Goal: Information Seeking & Learning: Learn about a topic

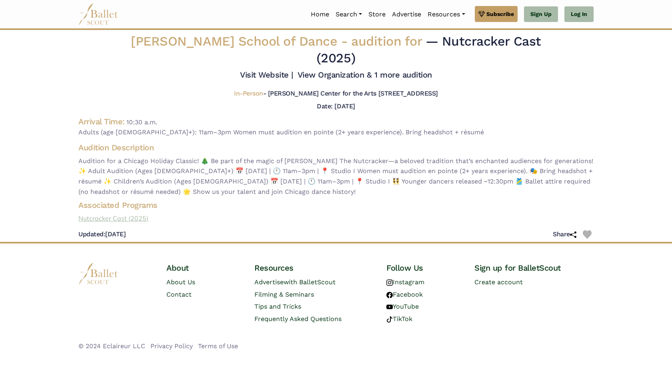
click at [132, 213] on link "Nutcracker Cast (2025)" at bounding box center [336, 218] width 528 height 10
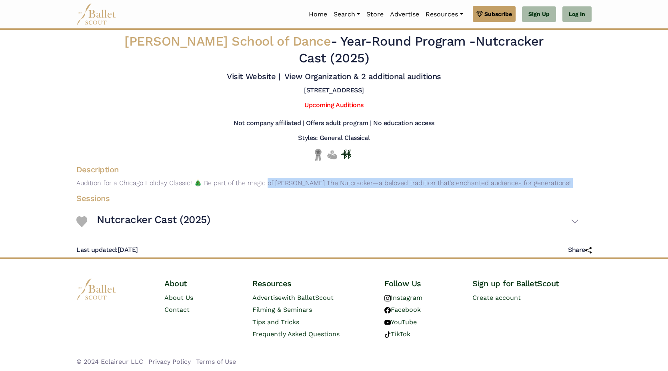
drag, startPoint x: 200, startPoint y: 183, endPoint x: 209, endPoint y: 191, distance: 11.6
click at [209, 191] on div "Ruth Page School of Dance - Year-Round Program - Nutcracker Cast (2025) Visit W…" at bounding box center [334, 143] width 528 height 227
click at [209, 191] on div "Sessions Nutcracker Cast (2025) Session Information Ages: Dates: Men's Program?" at bounding box center [328, 213] width 528 height 46
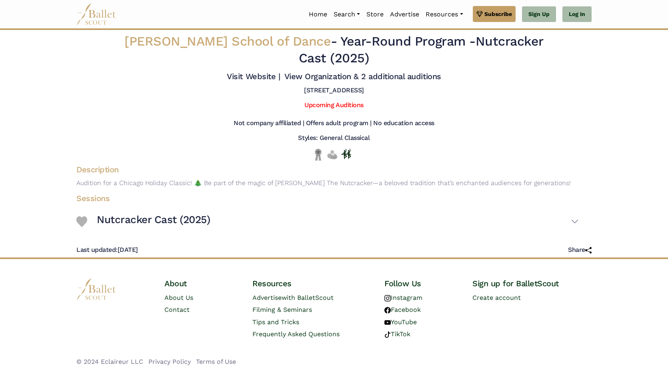
scroll to position [2, 0]
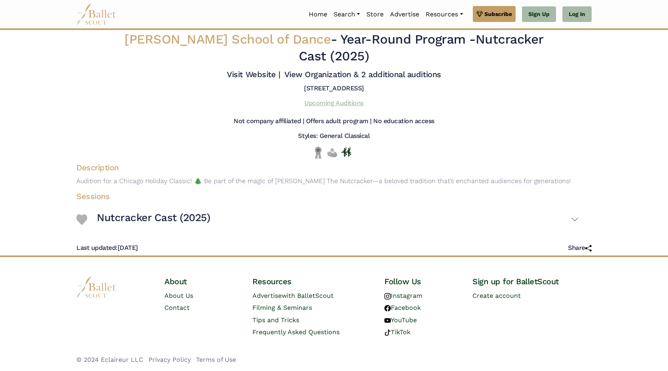
click at [325, 104] on link "Upcoming Auditions" at bounding box center [333, 103] width 59 height 8
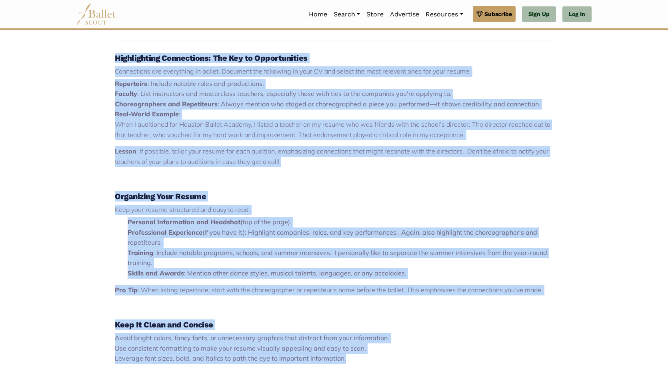
scroll to position [576, 0]
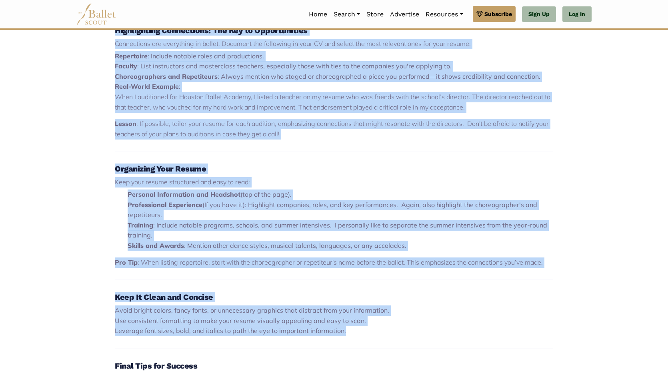
drag, startPoint x: 112, startPoint y: 71, endPoint x: 376, endPoint y: 335, distance: 373.4
click at [376, 335] on div "Building a ballet resume can be daunting, but with thoughtful planning and cons…" at bounding box center [334, 92] width 528 height 713
copy div "Lor ip dol Sita: Consectet Adipiscinge Sedd eius tem incid utlabo et dolo magna…"
click at [325, 169] on h4 "Organizing Your Resume" at bounding box center [334, 168] width 438 height 10
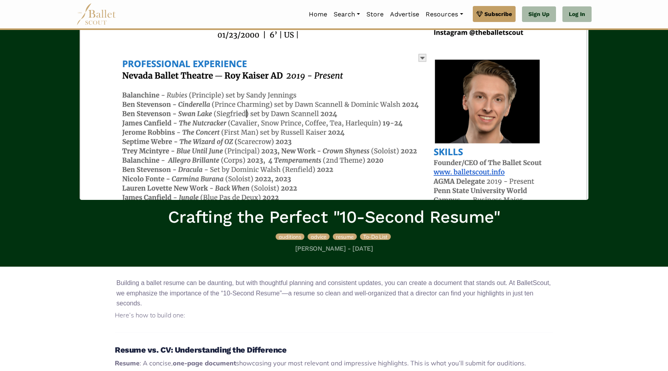
scroll to position [0, 0]
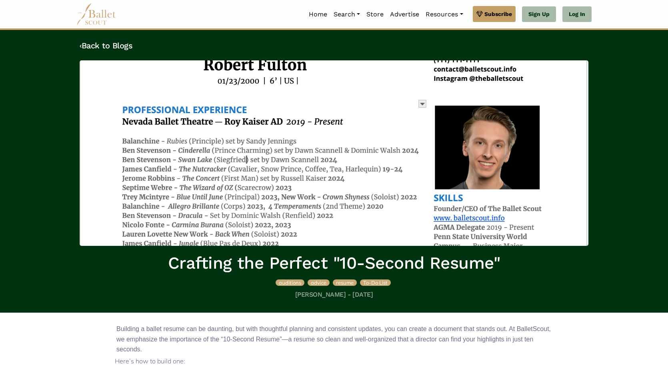
click at [246, 96] on img at bounding box center [334, 152] width 508 height 185
click at [373, 81] on img at bounding box center [334, 152] width 508 height 185
click at [488, 85] on img at bounding box center [334, 152] width 508 height 185
click at [470, 75] on img at bounding box center [334, 152] width 508 height 185
click at [367, 164] on img at bounding box center [334, 152] width 508 height 185
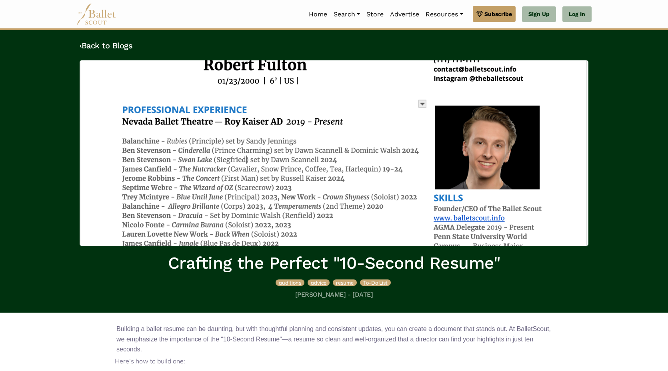
click at [421, 104] on img at bounding box center [334, 152] width 508 height 185
click at [97, 43] on link "‹ Back to Blogs" at bounding box center [106, 46] width 53 height 10
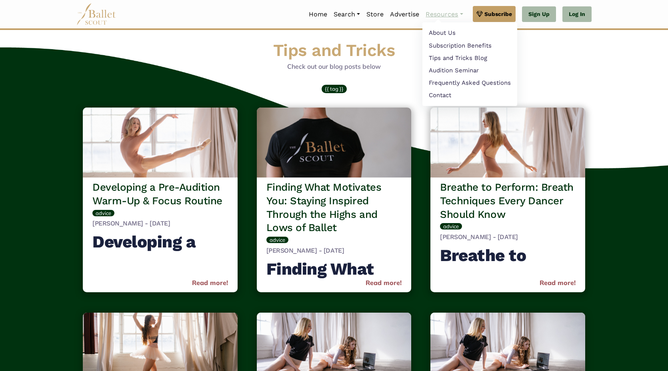
click at [443, 14] on link "Resources" at bounding box center [444, 14] width 44 height 17
click at [458, 14] on link "Resources" at bounding box center [444, 14] width 44 height 17
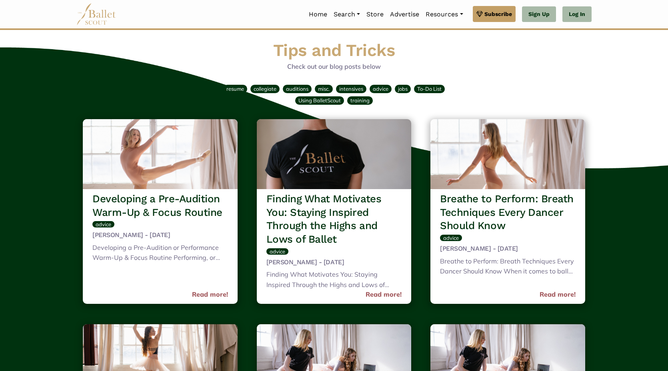
click at [371, 76] on div "resume collegiate auditions misc. intensives advice jobs To-Do List Using Balle…" at bounding box center [333, 95] width 521 height 42
click at [317, 67] on p "Check out our blog posts below" at bounding box center [334, 67] width 508 height 10
click at [236, 89] on span "resume" at bounding box center [235, 89] width 18 height 6
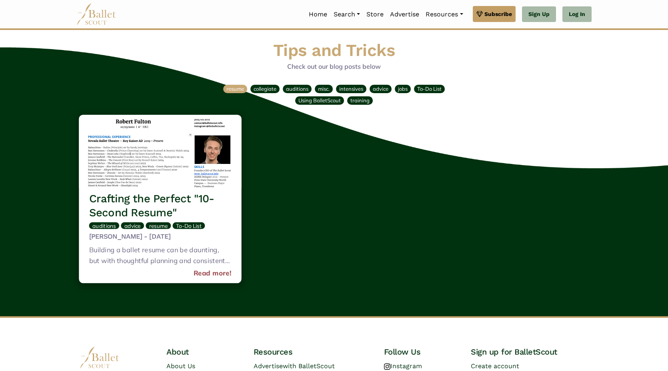
click at [203, 166] on img at bounding box center [160, 152] width 162 height 74
click at [164, 133] on img at bounding box center [160, 152] width 162 height 74
click at [141, 200] on h3 "Crafting the Perfect "10-Second Resume"" at bounding box center [160, 205] width 142 height 28
click at [219, 275] on link "Read more!" at bounding box center [212, 273] width 38 height 11
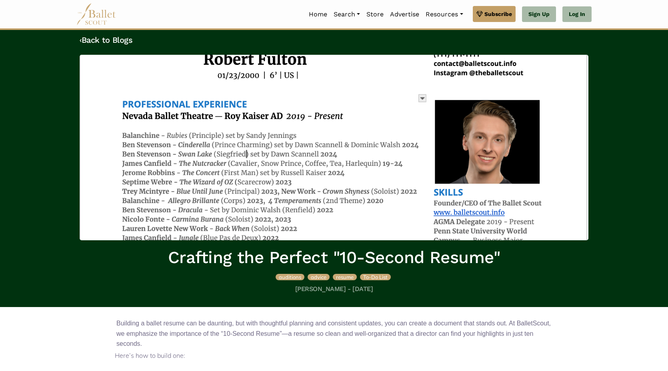
scroll to position [1, 0]
